Goal: Task Accomplishment & Management: Manage account settings

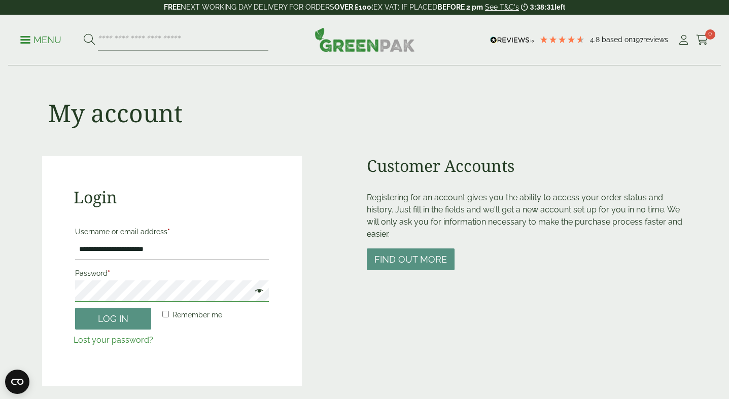
click at [75, 308] on button "Log in" at bounding box center [113, 319] width 76 height 22
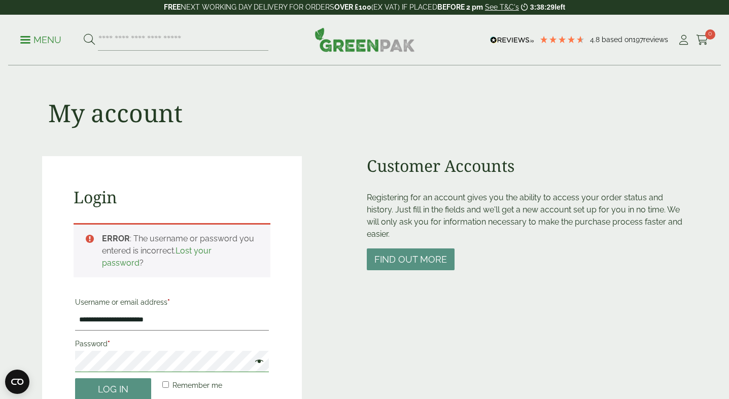
scroll to position [223, 0]
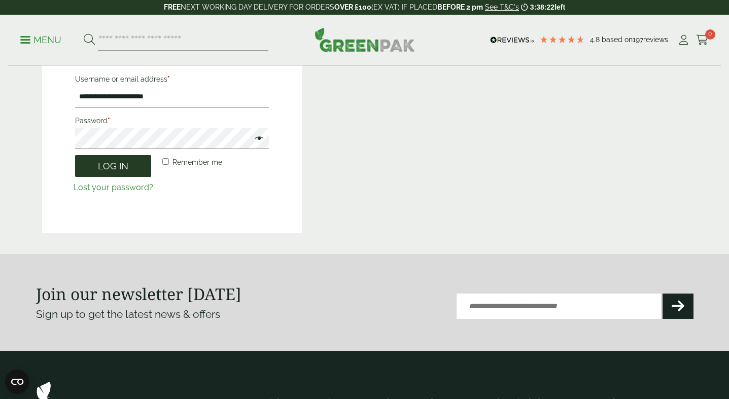
click at [98, 167] on button "Log in" at bounding box center [113, 166] width 76 height 22
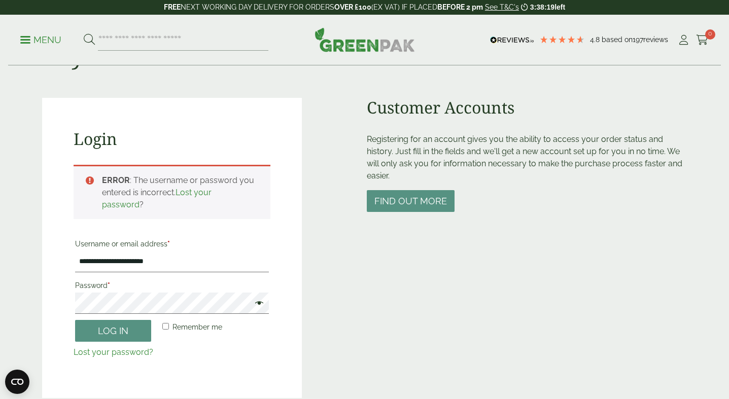
scroll to position [67, 0]
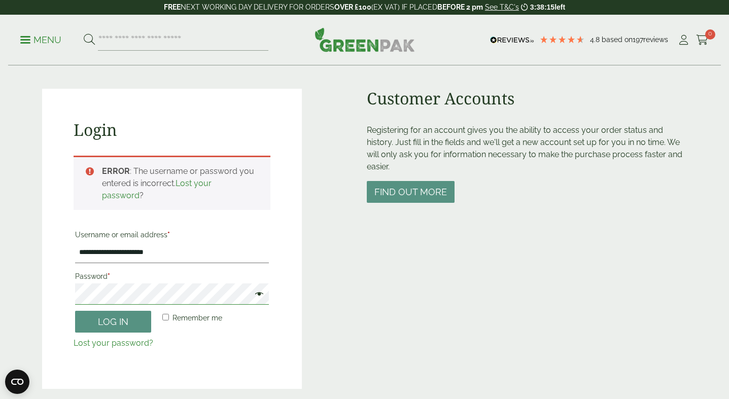
click at [75, 311] on button "Log in" at bounding box center [113, 322] width 76 height 22
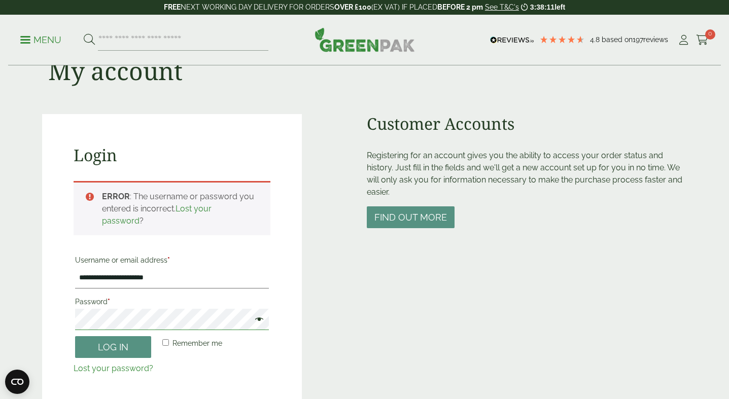
scroll to position [54, 0]
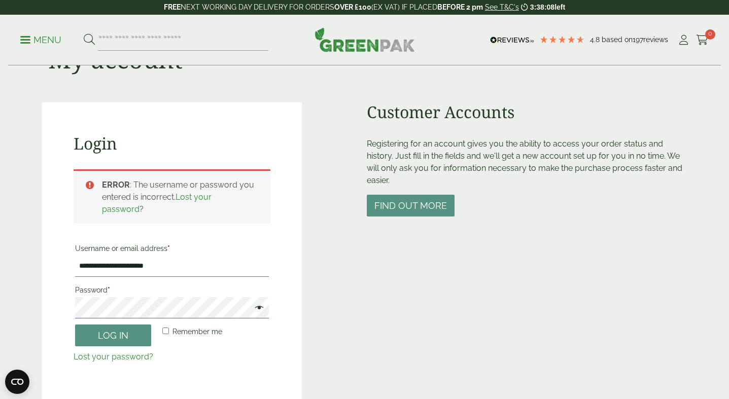
click at [75, 325] on button "Log in" at bounding box center [113, 336] width 76 height 22
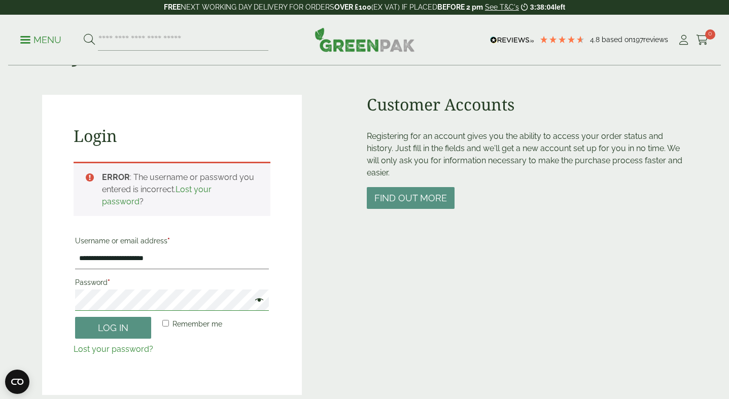
scroll to position [78, 0]
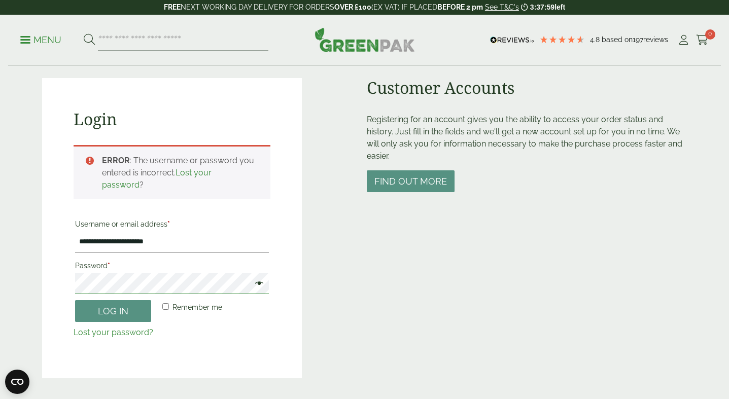
click at [75, 300] on button "Log in" at bounding box center [113, 311] width 76 height 22
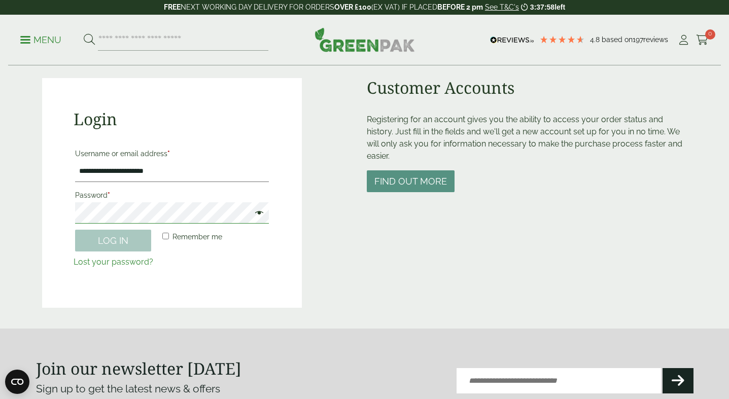
scroll to position [223, 0]
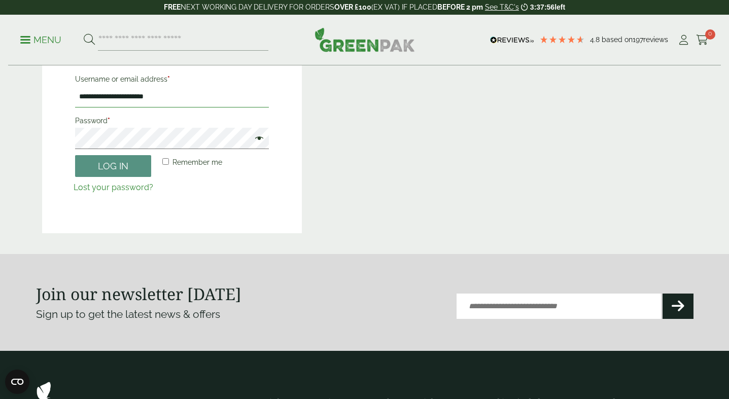
click at [108, 97] on input "**********" at bounding box center [172, 96] width 194 height 21
type input "**********"
click at [75, 155] on button "Log in" at bounding box center [113, 166] width 76 height 22
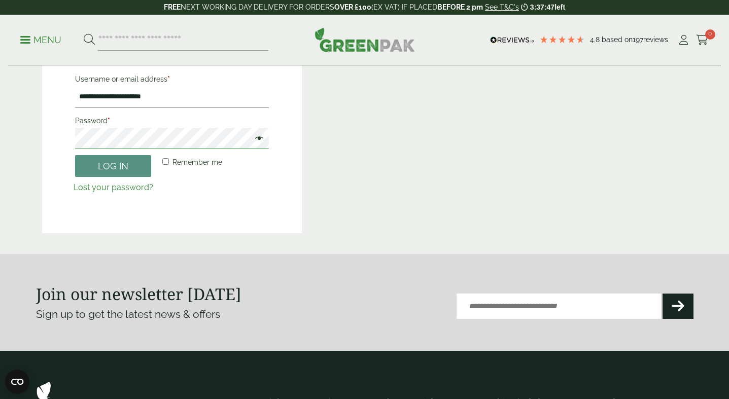
click at [75, 155] on button "Log in" at bounding box center [113, 166] width 76 height 22
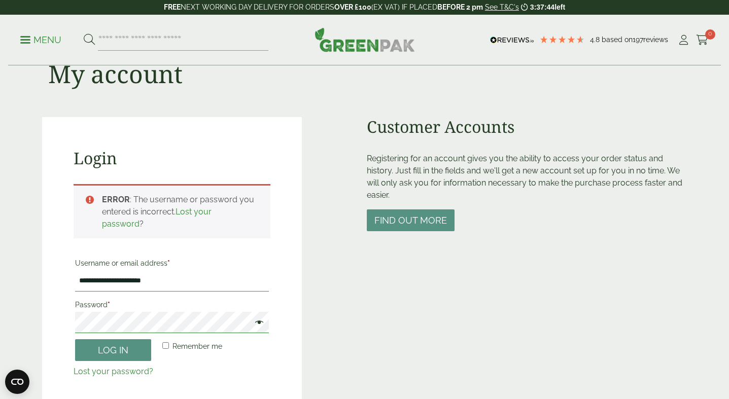
scroll to position [22, 0]
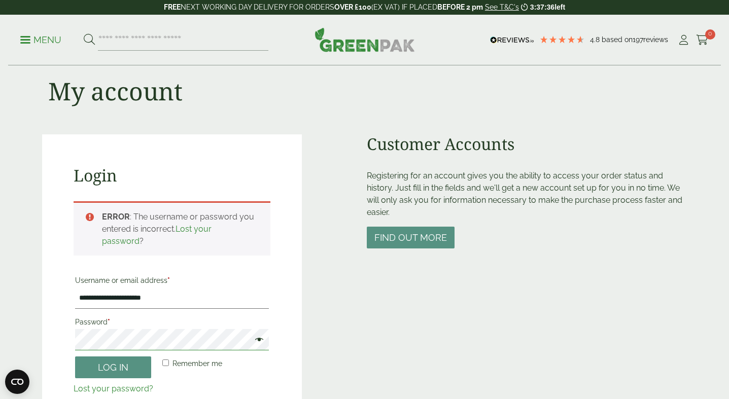
click at [75, 357] on button "Log in" at bounding box center [113, 368] width 76 height 22
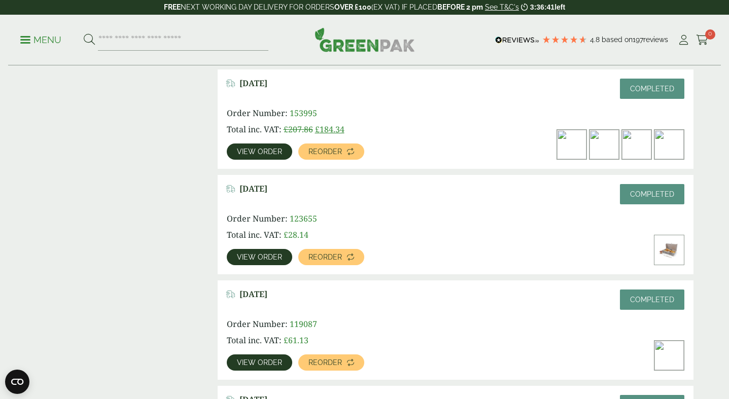
scroll to position [504, 0]
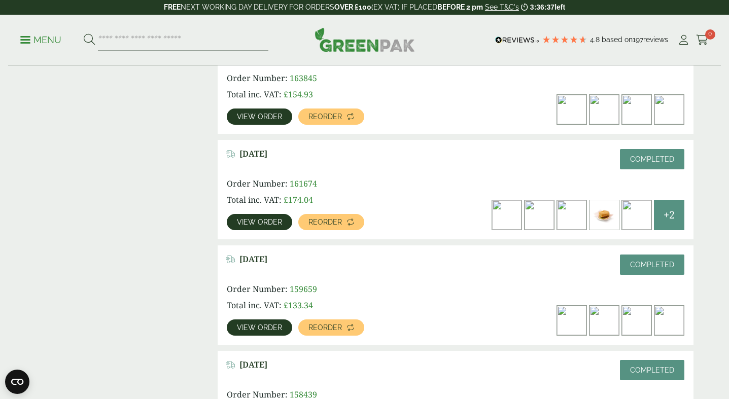
click at [256, 225] on span "View order" at bounding box center [259, 222] width 45 height 7
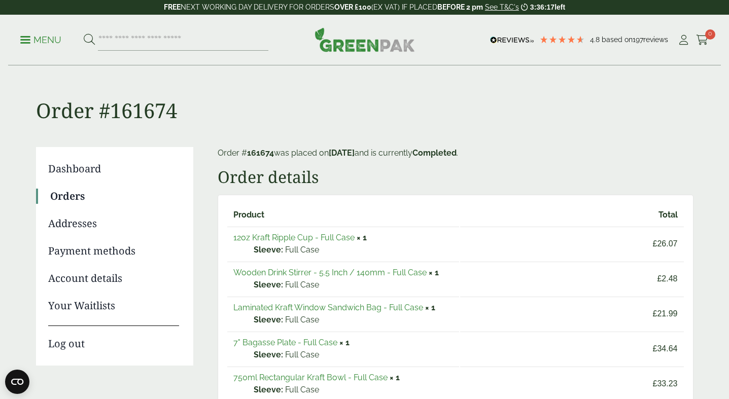
click at [100, 248] on link "Payment methods" at bounding box center [113, 251] width 131 height 15
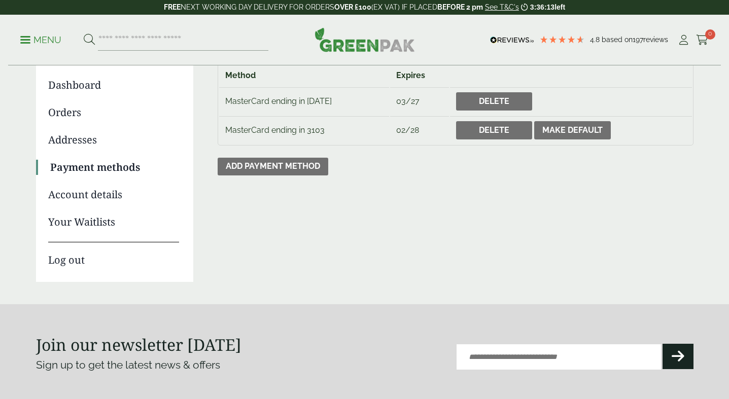
click at [70, 114] on link "Orders" at bounding box center [113, 112] width 131 height 15
